Goal: Browse casually: Explore the website without a specific task or goal

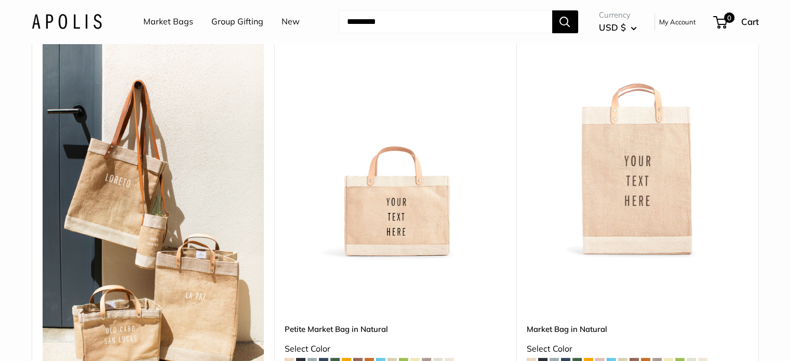
click at [0, 0] on img at bounding box center [0, 0] width 0 height 0
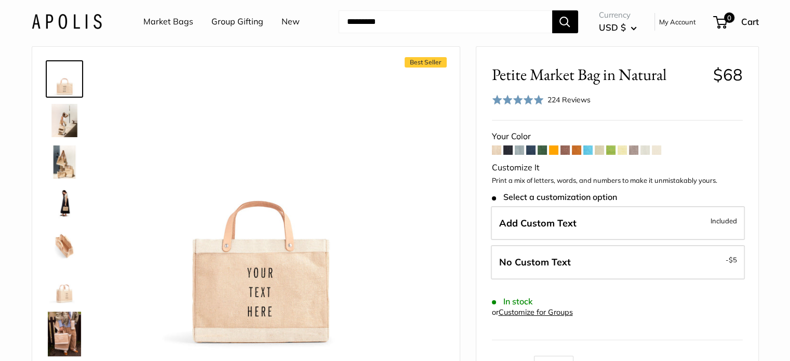
scroll to position [24, 0]
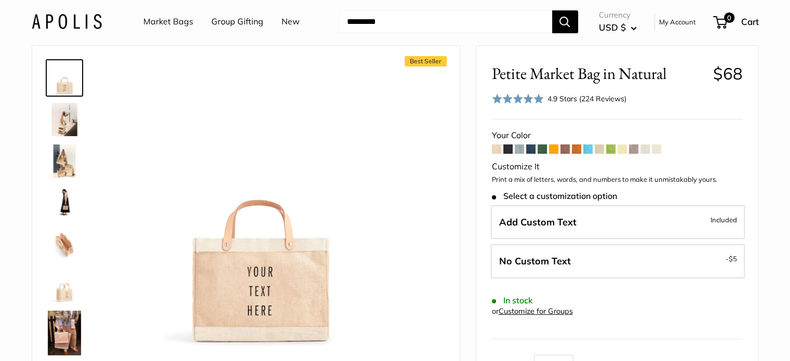
click at [60, 117] on img at bounding box center [64, 119] width 33 height 33
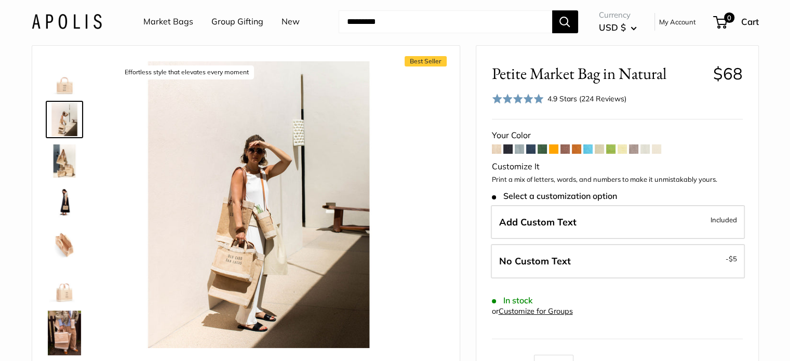
click at [62, 139] on div at bounding box center [69, 211] width 50 height 312
click at [62, 145] on img at bounding box center [64, 160] width 33 height 33
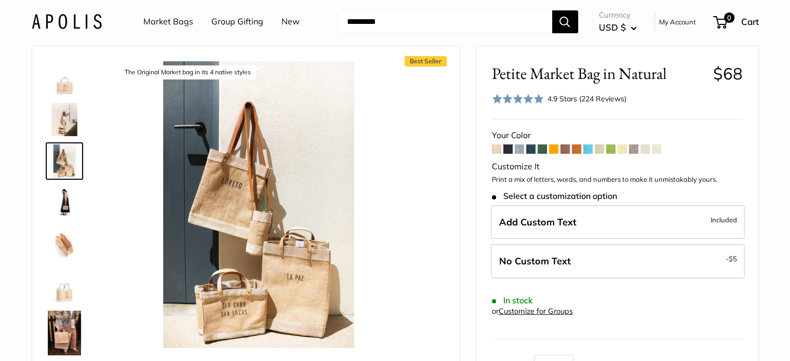
click at [62, 199] on img at bounding box center [64, 202] width 33 height 33
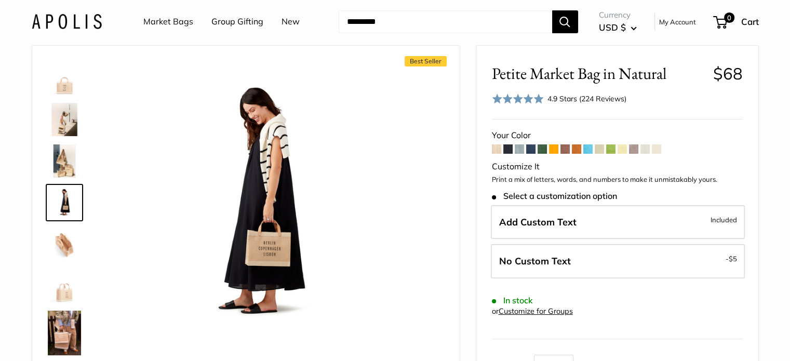
click at [66, 237] on img at bounding box center [64, 243] width 33 height 33
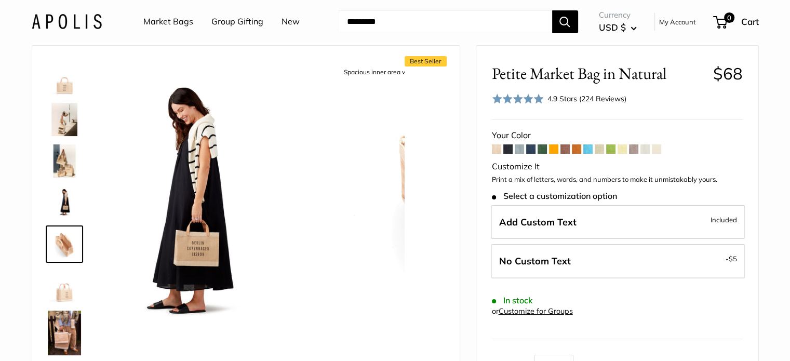
scroll to position [32, 0]
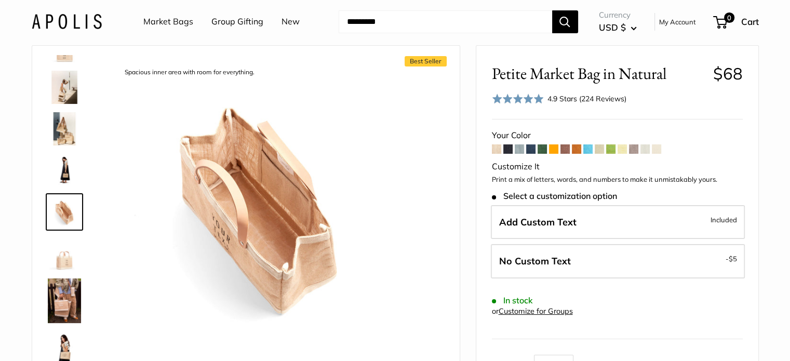
click at [66, 253] on img at bounding box center [64, 253] width 33 height 33
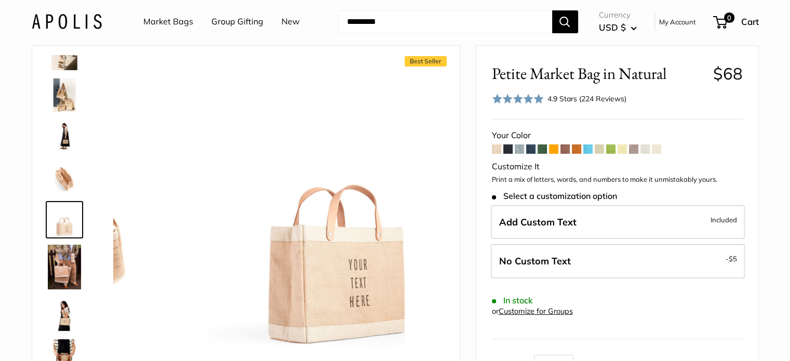
scroll to position [74, 0]
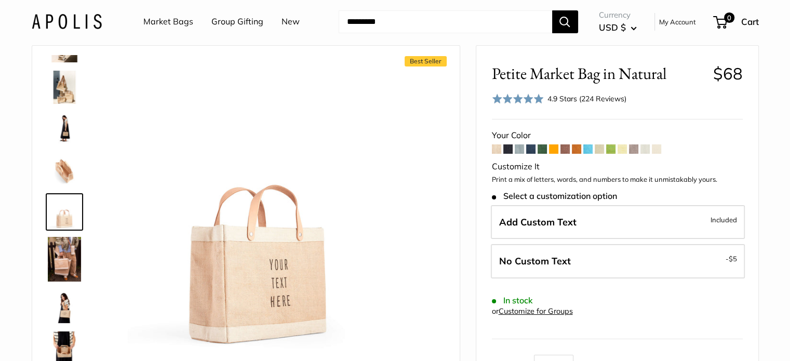
click at [64, 273] on img at bounding box center [64, 259] width 33 height 45
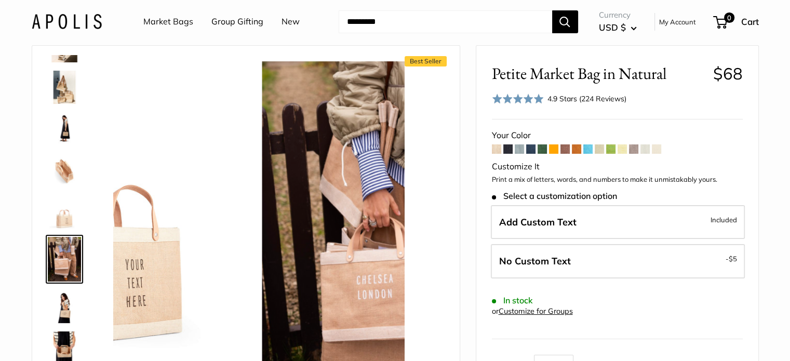
scroll to position [121, 0]
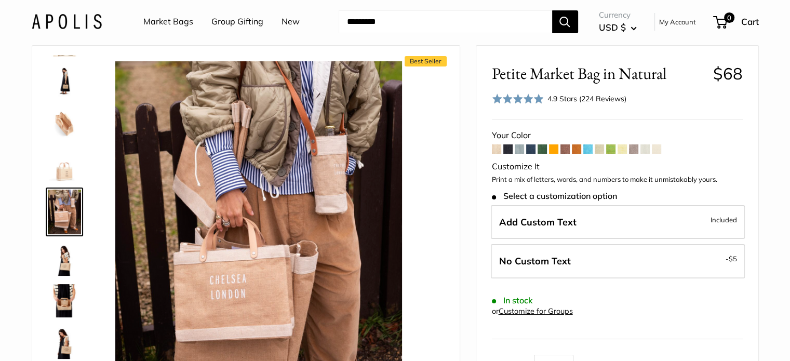
click at [67, 261] on img at bounding box center [64, 258] width 33 height 33
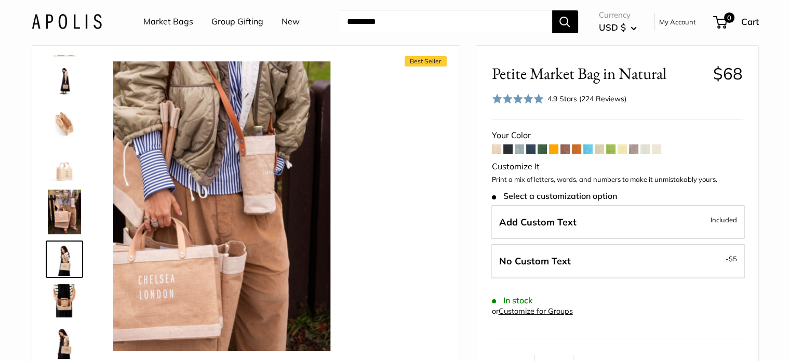
scroll to position [168, 0]
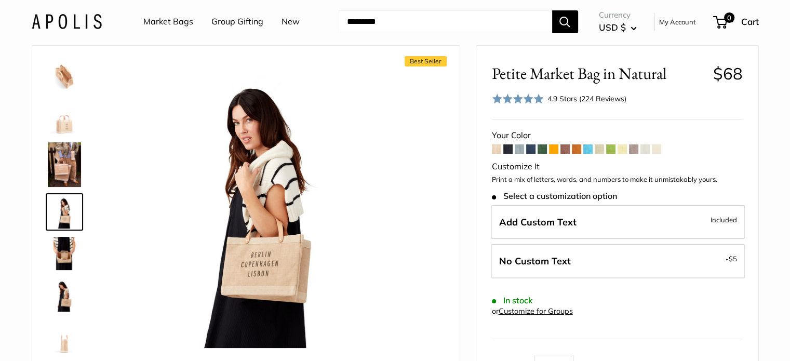
click at [78, 166] on img at bounding box center [64, 164] width 33 height 45
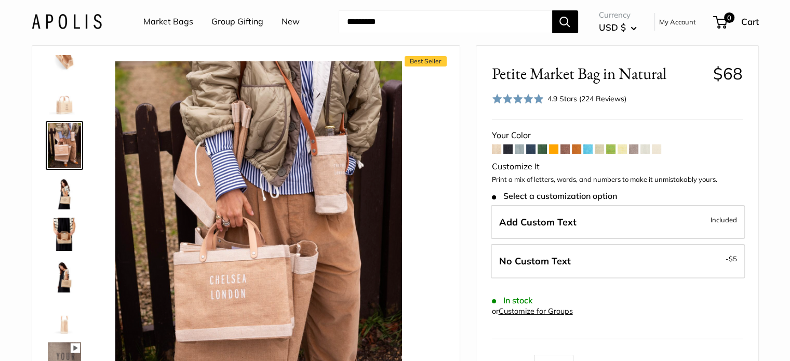
click at [68, 182] on img at bounding box center [64, 192] width 33 height 33
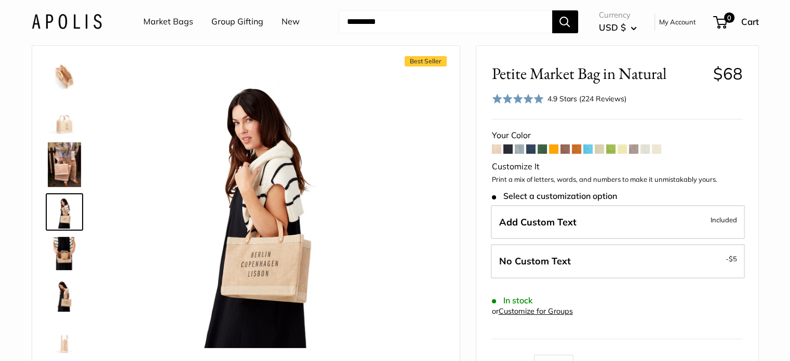
click at [63, 238] on img at bounding box center [64, 253] width 33 height 33
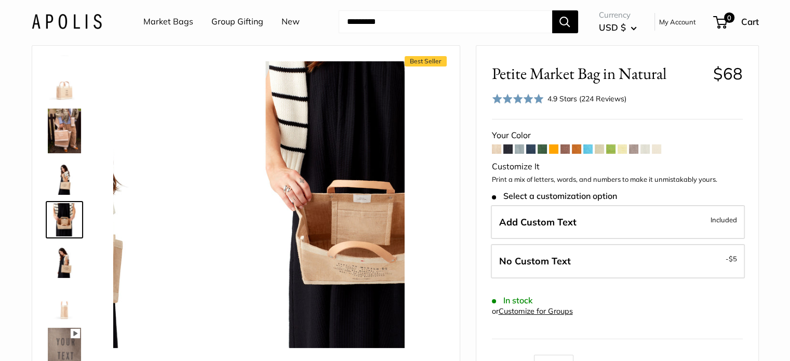
scroll to position [210, 0]
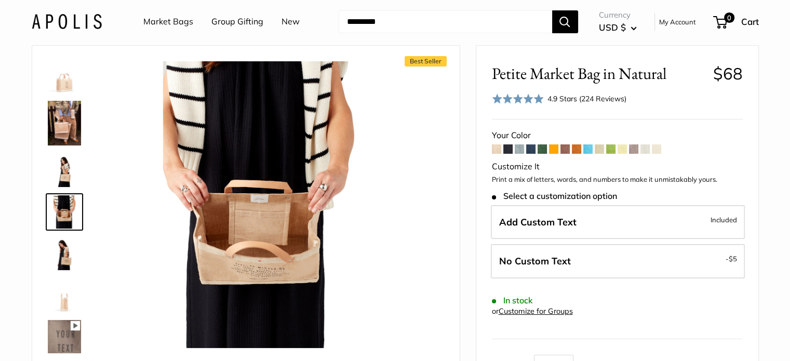
click at [63, 249] on img at bounding box center [64, 253] width 33 height 33
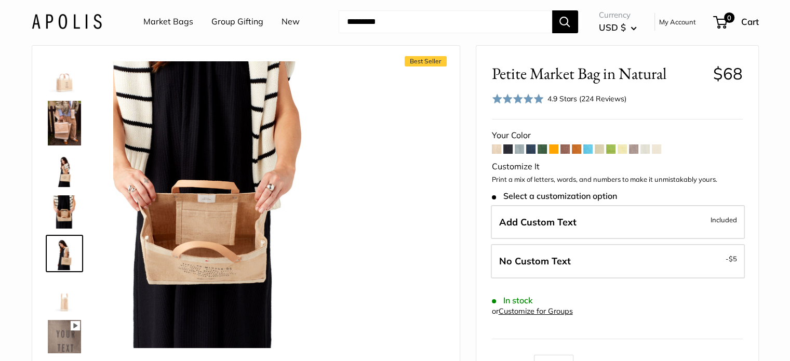
scroll to position [251, 0]
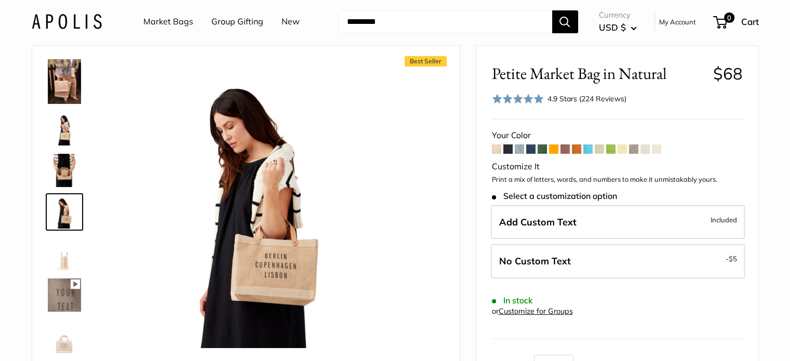
click at [65, 247] on img at bounding box center [64, 253] width 33 height 33
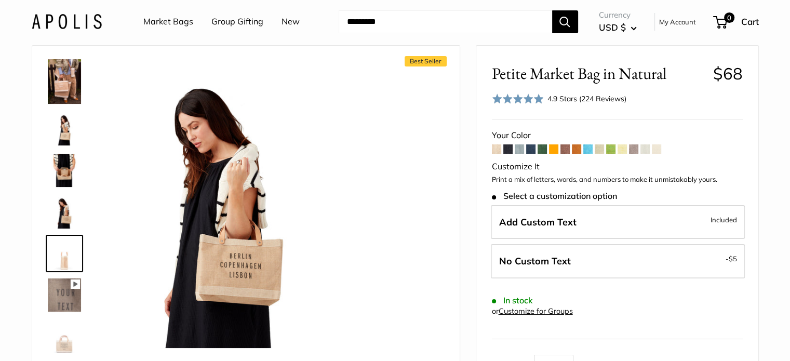
scroll to position [293, 0]
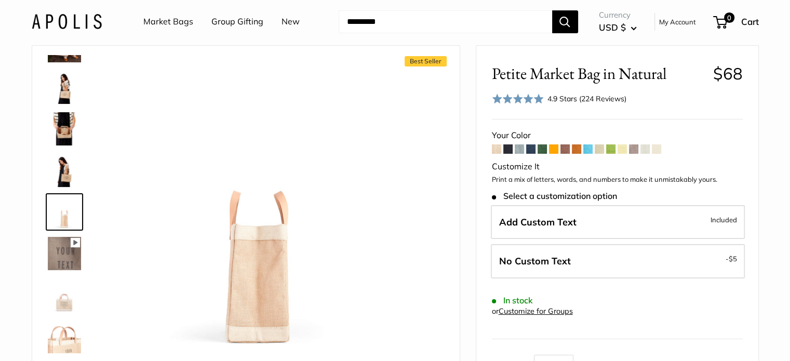
click at [65, 252] on img at bounding box center [64, 253] width 33 height 33
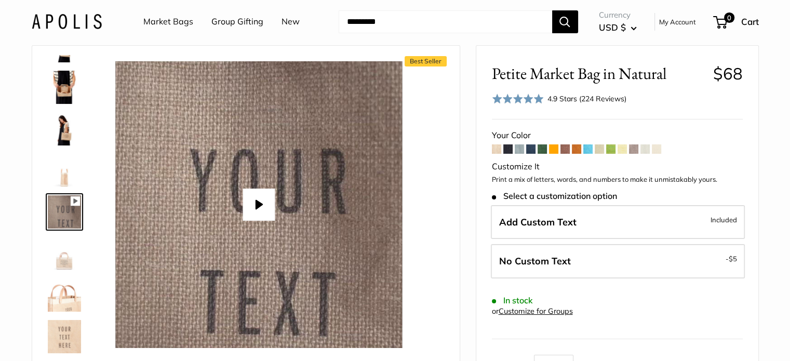
click at [64, 263] on img at bounding box center [64, 253] width 33 height 33
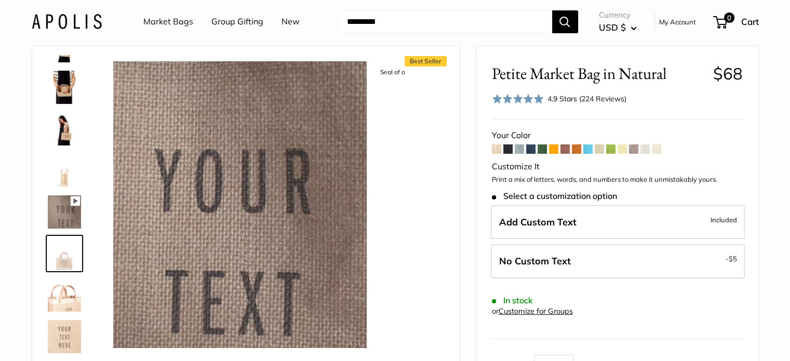
scroll to position [376, 0]
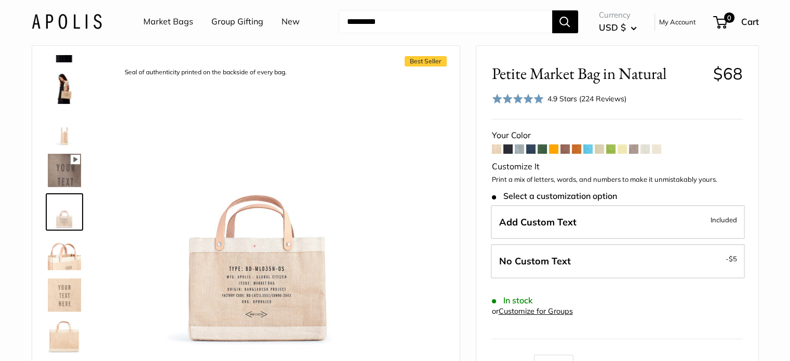
click at [64, 263] on img at bounding box center [64, 253] width 33 height 33
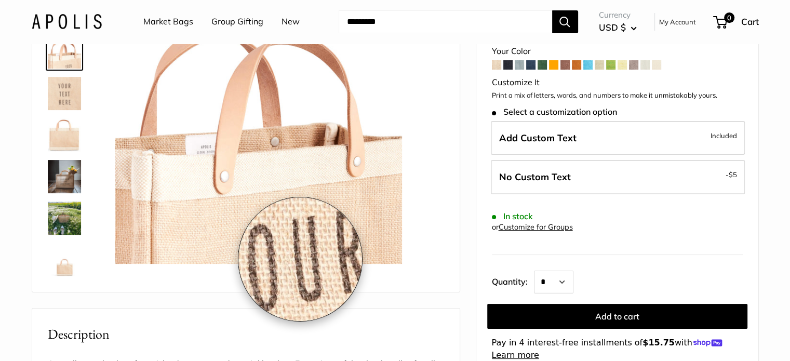
scroll to position [89, 0]
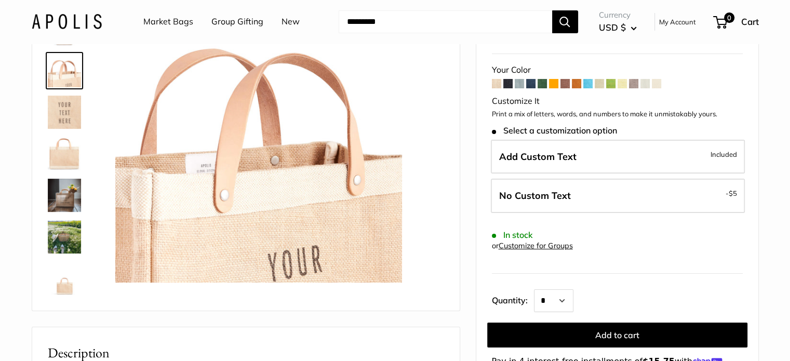
click at [71, 101] on img at bounding box center [64, 112] width 33 height 33
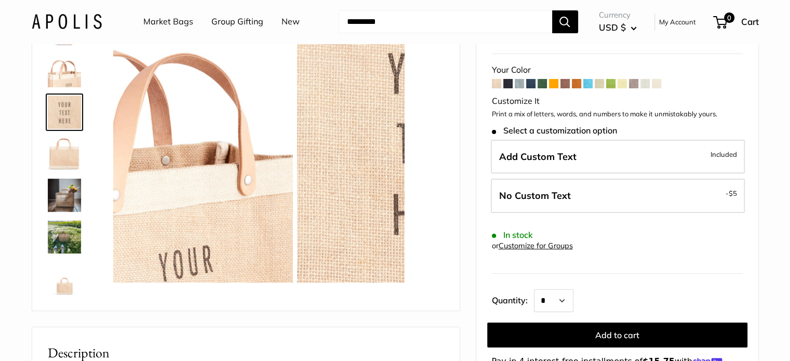
scroll to position [459, 0]
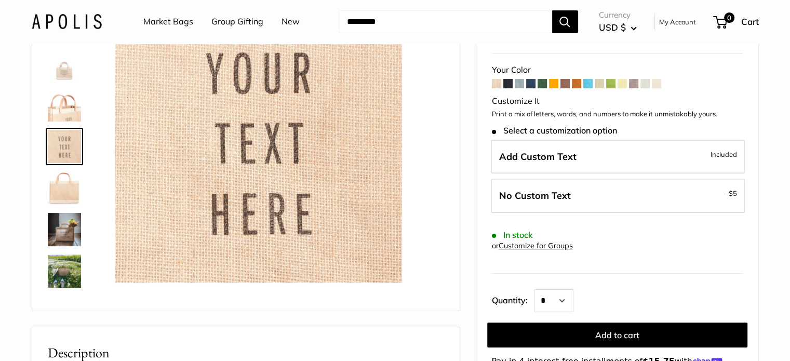
click at [60, 197] on img at bounding box center [64, 187] width 33 height 33
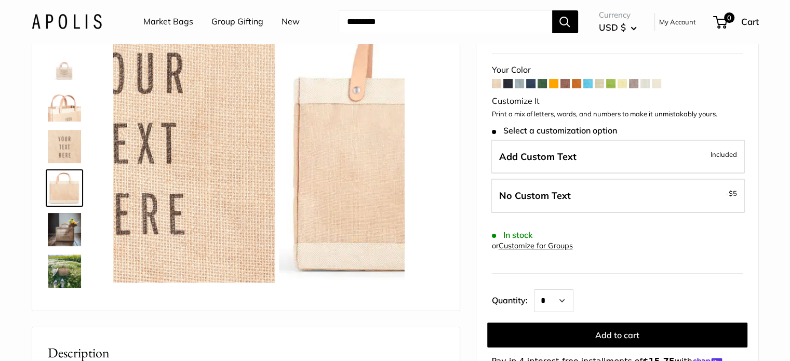
scroll to position [493, 0]
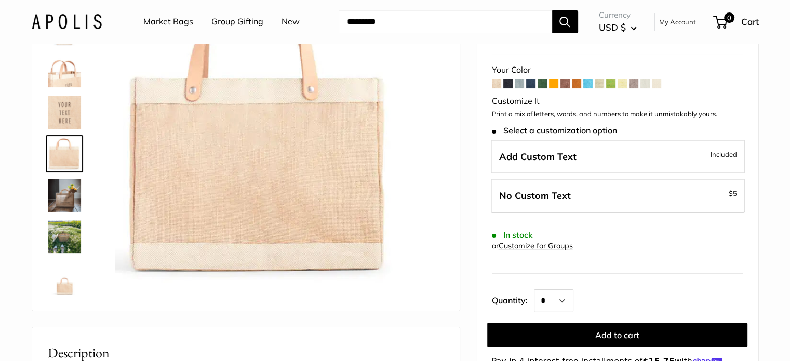
click at [60, 205] on img at bounding box center [64, 195] width 33 height 33
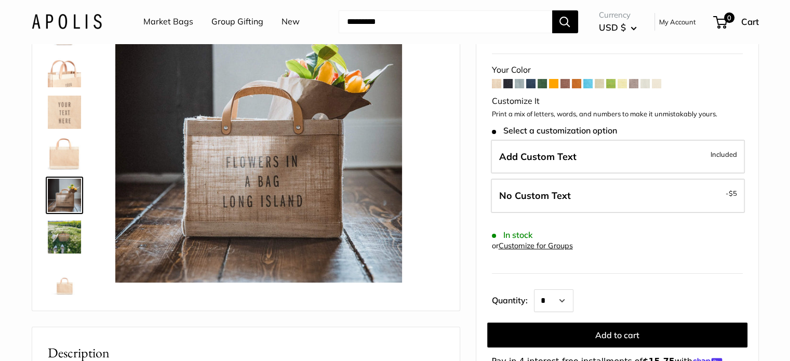
click at [61, 236] on img at bounding box center [64, 236] width 33 height 33
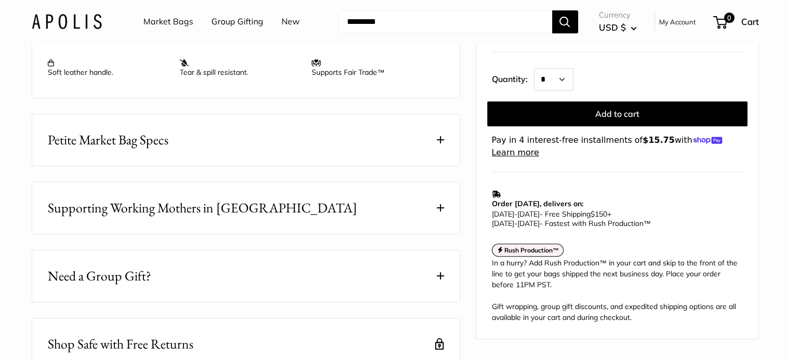
scroll to position [476, 0]
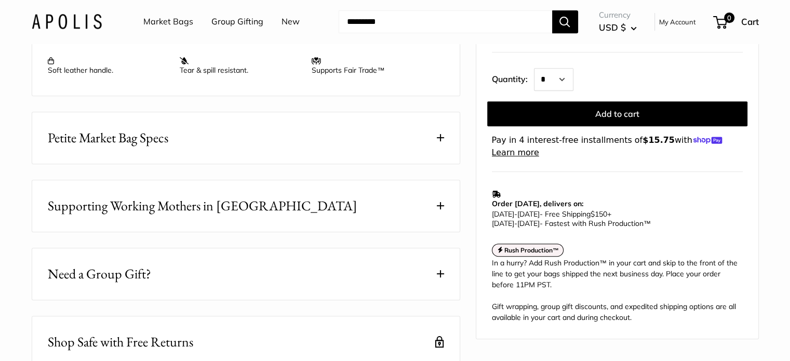
click at [205, 143] on button "Petite Market Bag Specs" at bounding box center [245, 137] width 427 height 51
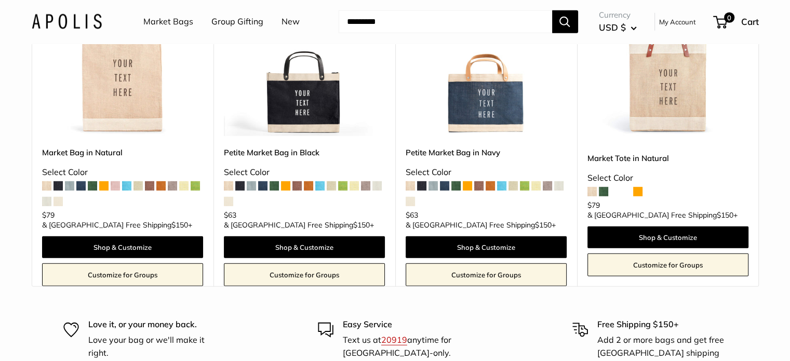
scroll to position [2912, 0]
click at [762, 131] on button "Next" at bounding box center [759, 118] width 26 height 26
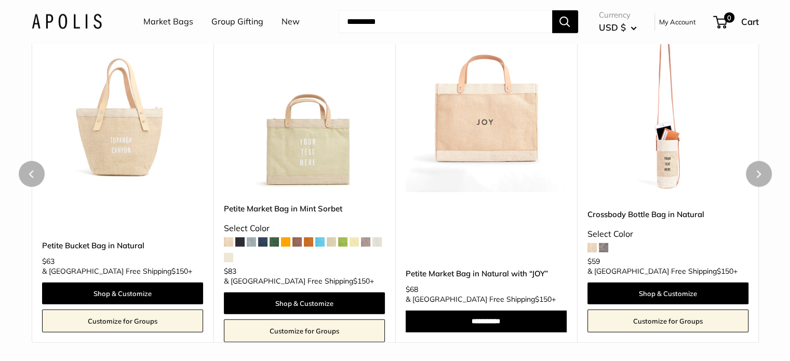
scroll to position [2855, 0]
click at [757, 178] on button "Next" at bounding box center [759, 174] width 26 height 26
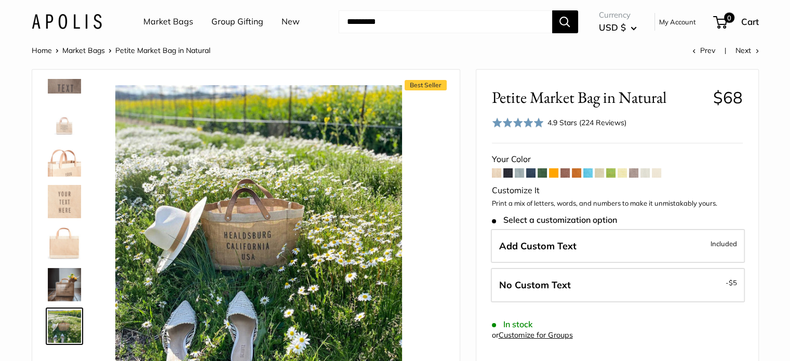
scroll to position [0, 0]
click at [183, 22] on link "Market Bags" at bounding box center [168, 22] width 50 height 16
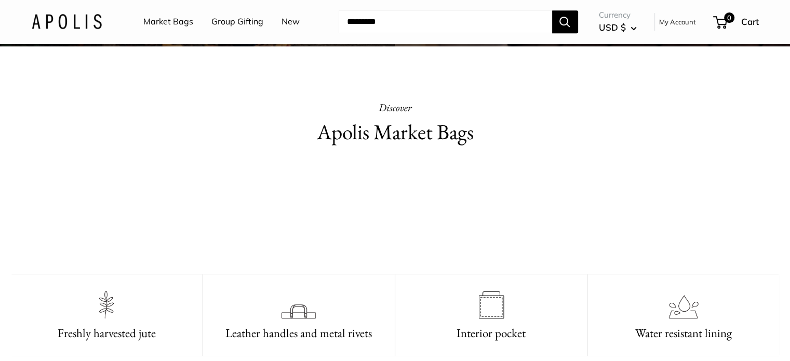
scroll to position [490, 0]
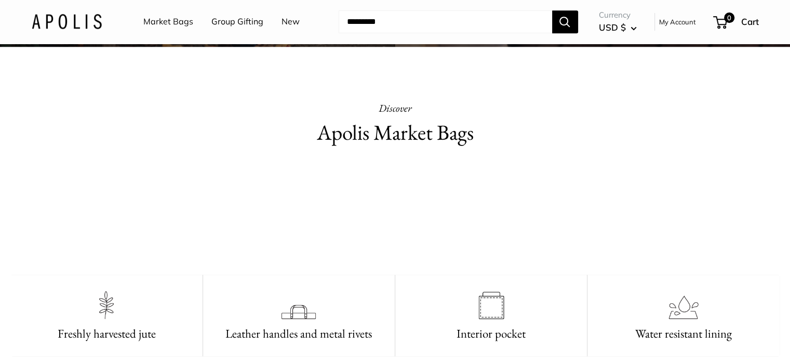
click at [364, 253] on video at bounding box center [395, 214] width 156 height 78
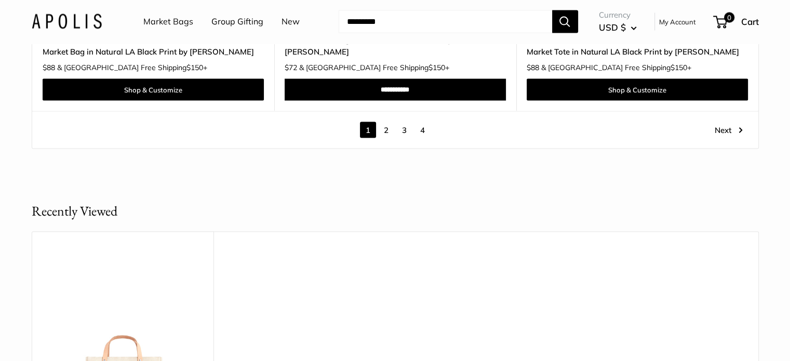
scroll to position [6061, 0]
